Goal: Task Accomplishment & Management: Use online tool/utility

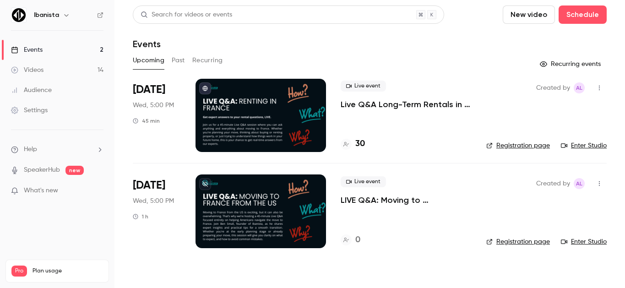
click at [382, 104] on p "Live Q&A Long-Term Rentals in [GEOGRAPHIC_DATA]" at bounding box center [406, 104] width 131 height 11
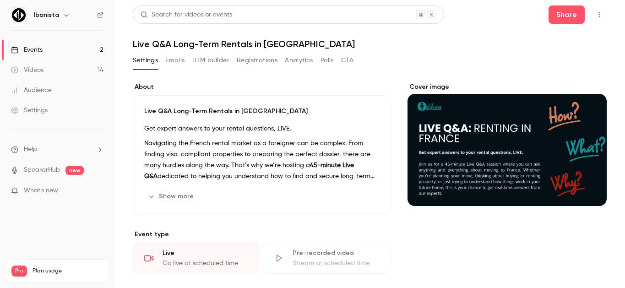
click at [208, 52] on div "Search for videos or events Share Live Q&A Long-Term Rentals in [GEOGRAPHIC_DAT…" at bounding box center [370, 267] width 474 height 525
click at [206, 59] on button "UTM builder" at bounding box center [210, 60] width 37 height 15
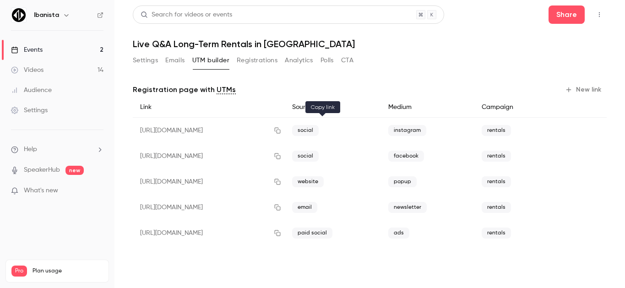
click at [281, 131] on icon "button" at bounding box center [277, 130] width 7 height 6
